Goal: Check status: Check status

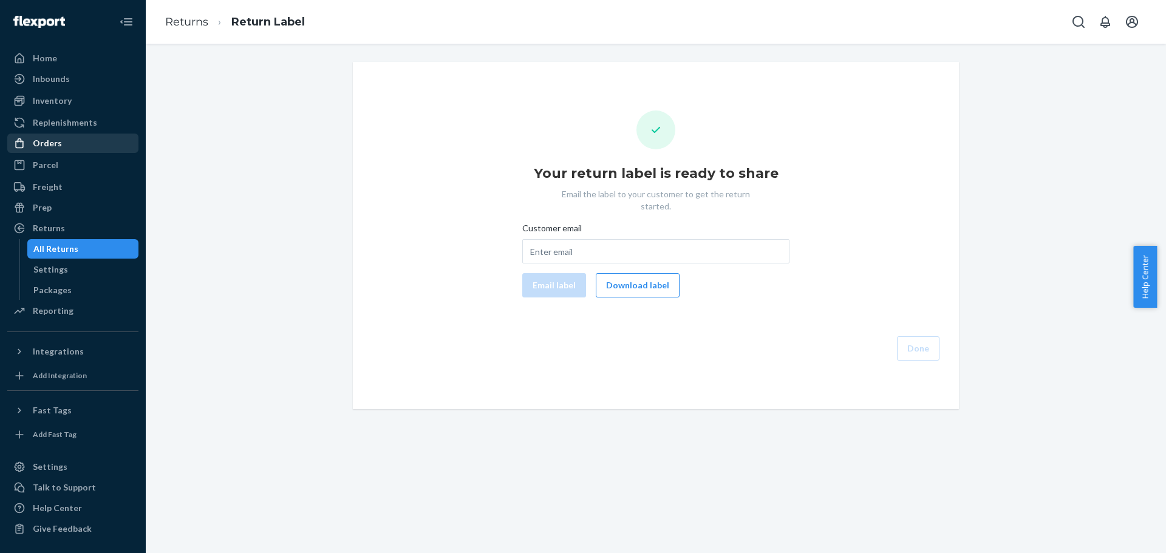
click at [74, 138] on div "Orders" at bounding box center [73, 143] width 129 height 17
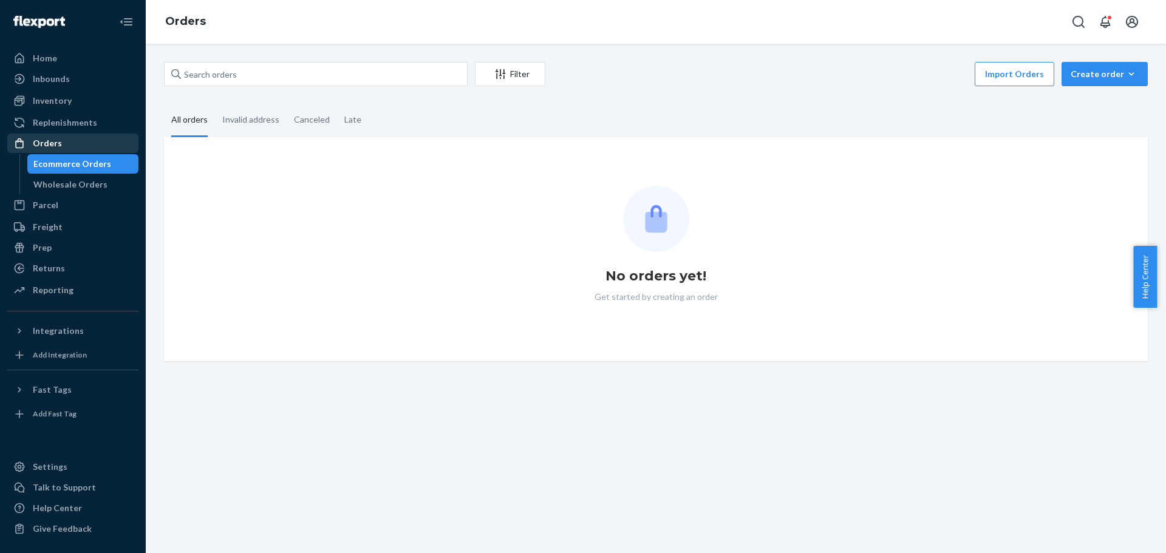
click at [67, 145] on div "Orders" at bounding box center [73, 143] width 129 height 17
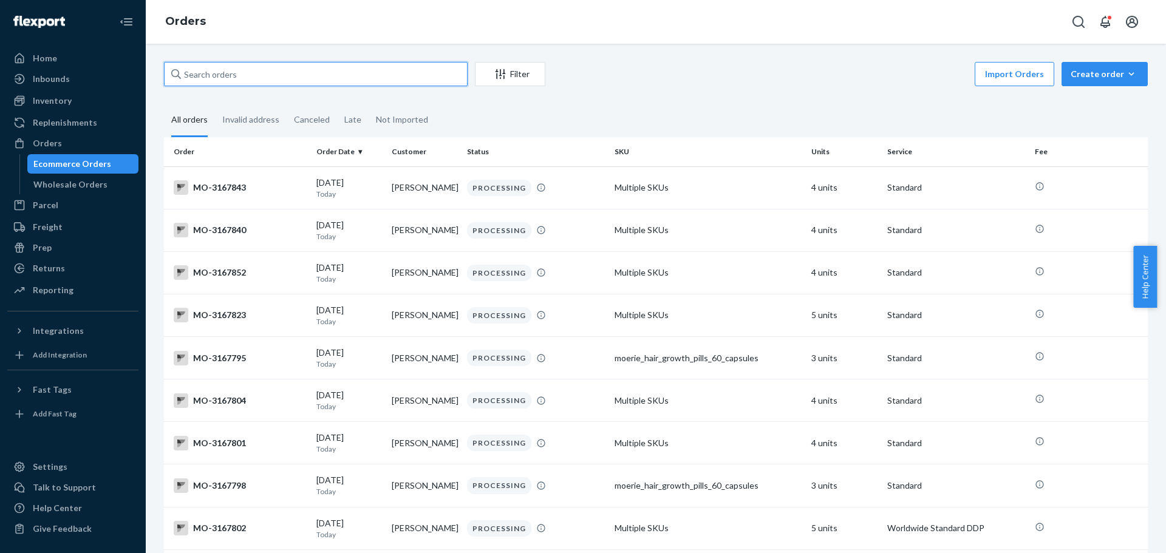
click at [211, 76] on input "text" at bounding box center [316, 74] width 304 height 24
paste input "2972259"
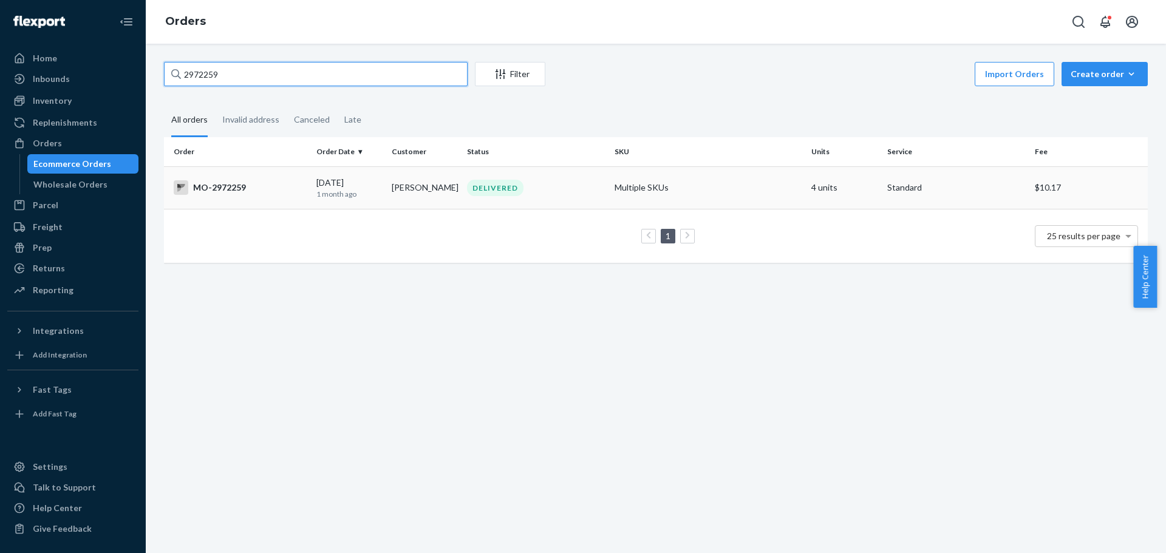
type input "2972259"
click at [288, 193] on div "MO-2972259" at bounding box center [240, 187] width 133 height 15
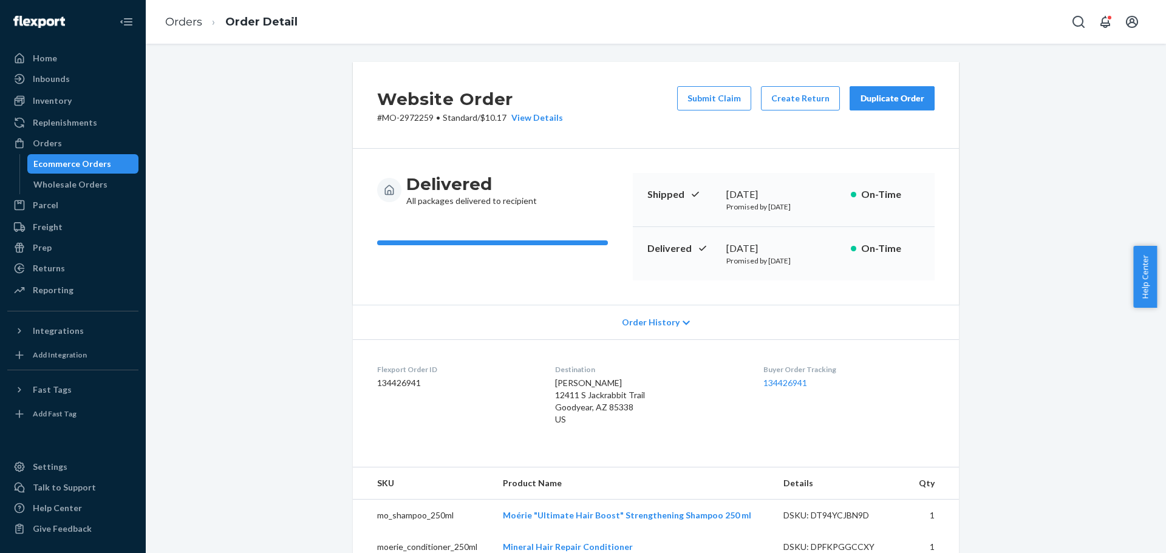
click at [559, 288] on div "Delivered All packages delivered to recipient Shipped [DATE] Promised by [DATE]…" at bounding box center [656, 227] width 606 height 156
click at [403, 115] on p "# MO-2972259 • Standard / $10.17 View Details" at bounding box center [470, 118] width 186 height 12
copy p "2972259"
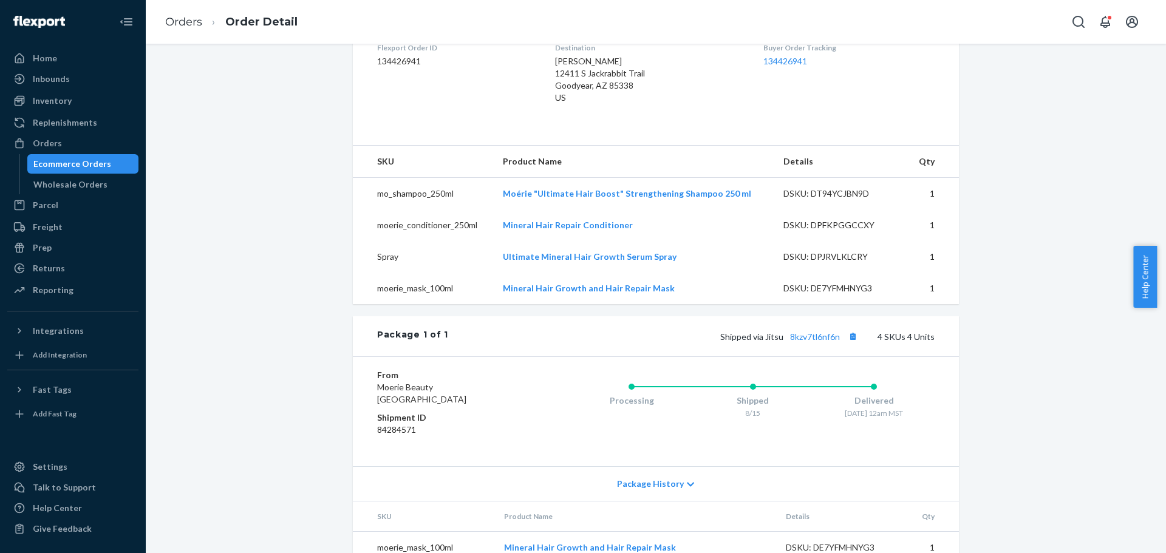
scroll to position [364, 0]
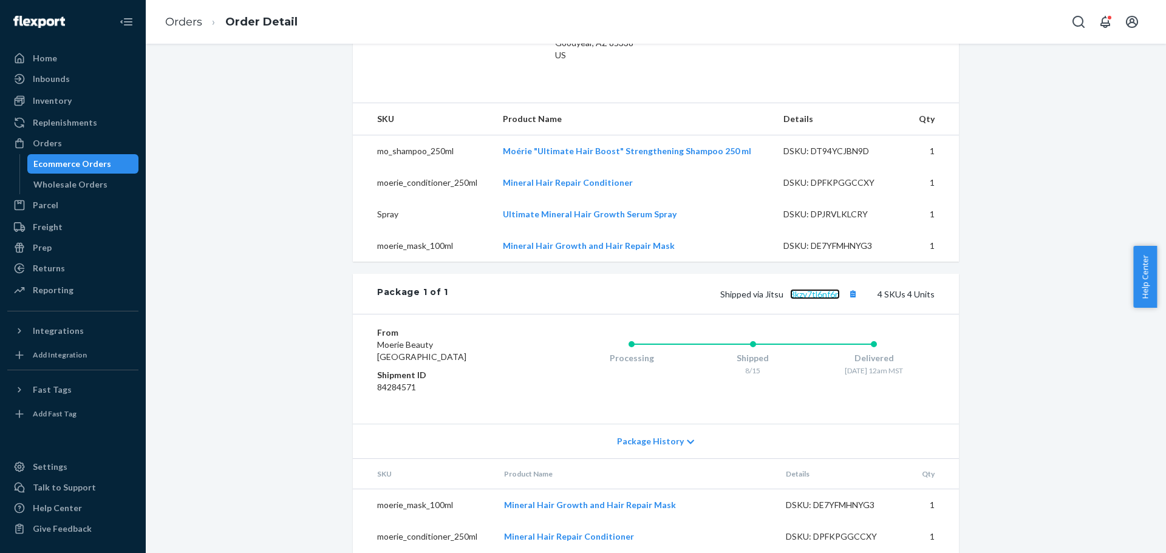
click at [802, 298] on link "8kzv7tl6nf6n" at bounding box center [815, 294] width 50 height 10
